Goal: Task Accomplishment & Management: Manage account settings

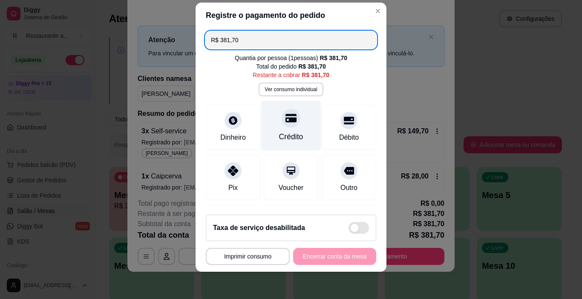
click at [286, 121] on icon at bounding box center [291, 118] width 11 height 9
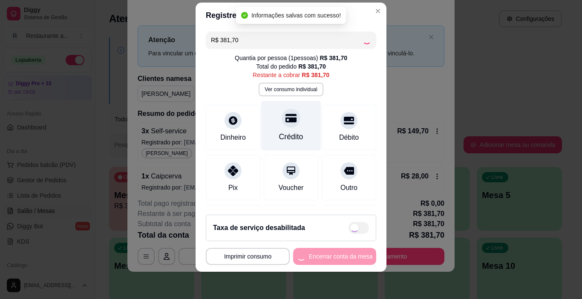
type input "R$ 0,00"
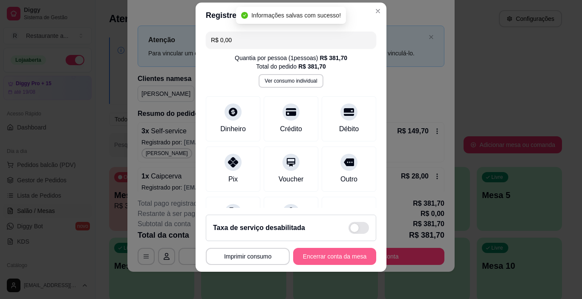
click at [309, 259] on button "Encerrar conta da mesa" at bounding box center [334, 256] width 83 height 17
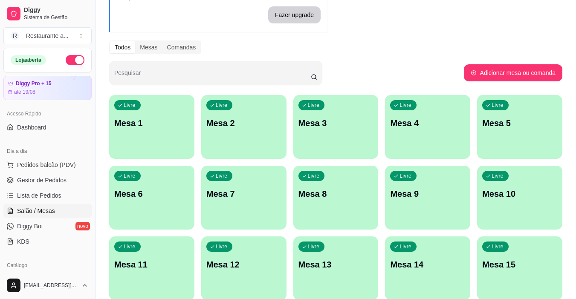
scroll to position [58, 0]
